Goal: Task Accomplishment & Management: Manage account settings

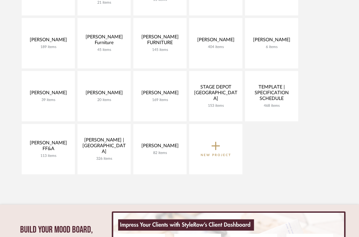
scroll to position [238, 0]
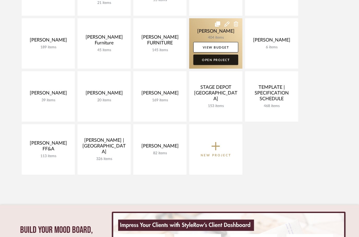
click at [220, 63] on link "Open Project" at bounding box center [215, 59] width 45 height 10
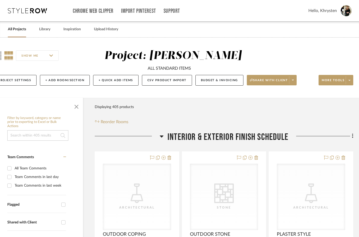
scroll to position [0, 17]
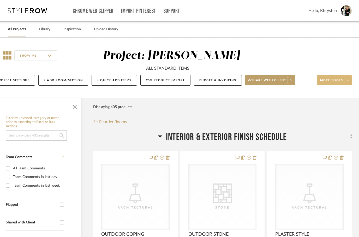
click at [347, 82] on icon at bounding box center [348, 80] width 2 height 3
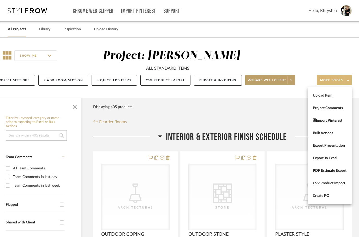
click at [288, 81] on div at bounding box center [179, 118] width 359 height 237
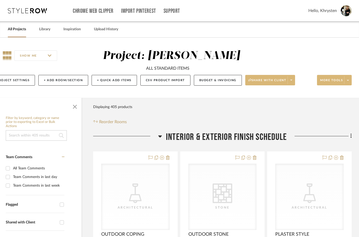
click at [290, 84] on span at bounding box center [290, 80] width 7 height 8
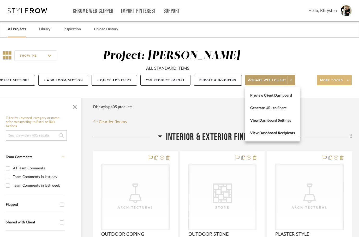
click at [20, 82] on div at bounding box center [179, 118] width 359 height 237
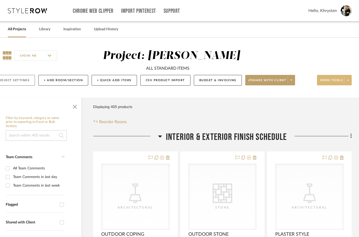
click at [19, 82] on button "Project Settings" at bounding box center [13, 80] width 44 height 11
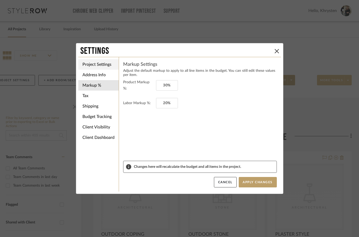
click at [96, 67] on li "Project Settings" at bounding box center [98, 64] width 40 height 10
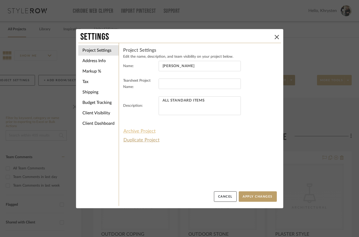
click at [136, 132] on button "Archive Project" at bounding box center [139, 131] width 33 height 9
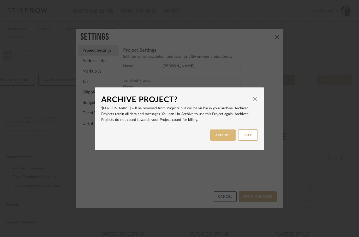
click at [219, 138] on button "ARCHIVE" at bounding box center [223, 134] width 26 height 11
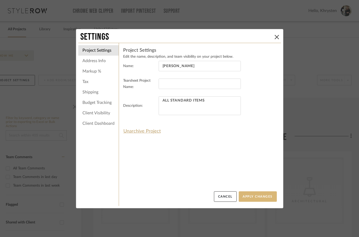
click at [258, 194] on button "Apply Changes" at bounding box center [257, 196] width 38 height 10
click at [260, 191] on button "Apply Changes" at bounding box center [257, 196] width 38 height 10
click at [260, 196] on button "Apply Changes" at bounding box center [257, 196] width 38 height 10
click at [264, 194] on button "Apply Changes" at bounding box center [257, 196] width 38 height 10
click at [261, 199] on button "Apply Changes" at bounding box center [257, 196] width 38 height 10
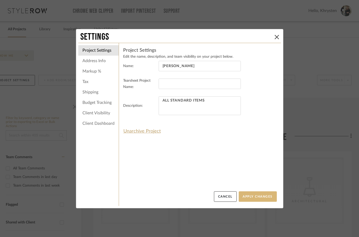
click at [254, 198] on button "Apply Changes" at bounding box center [257, 196] width 38 height 10
click at [259, 196] on button "Apply Changes" at bounding box center [257, 196] width 38 height 10
